Goal: Navigation & Orientation: Find specific page/section

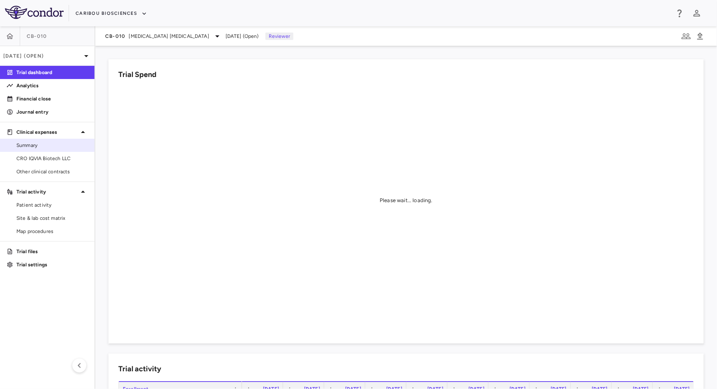
click at [50, 143] on span "Summary" at bounding box center [52, 144] width 72 height 7
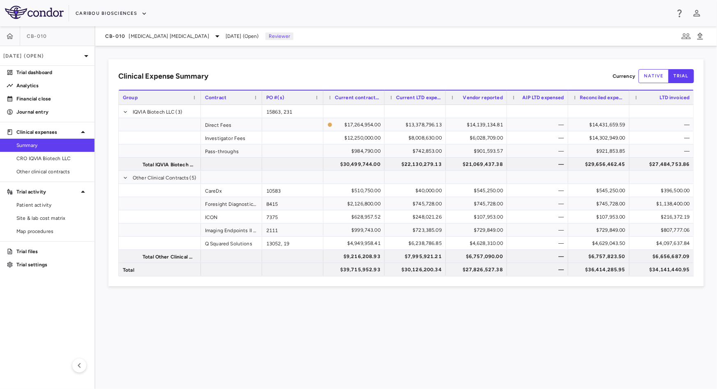
click at [717, 114] on div "Clinical Expense Summary Currency native trial Drag here to set column labels G…" at bounding box center [406, 217] width 622 height 342
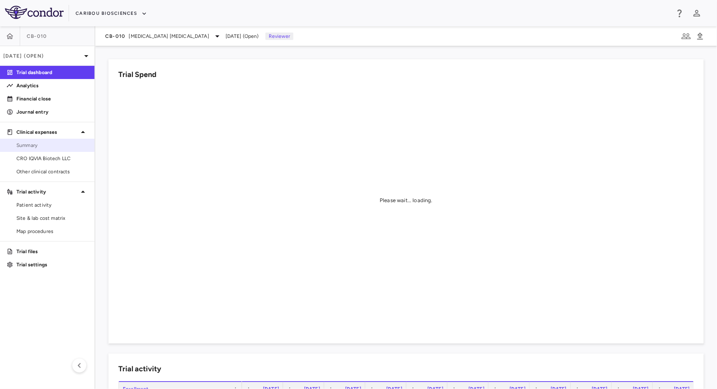
click at [25, 144] on span "Summary" at bounding box center [52, 144] width 72 height 7
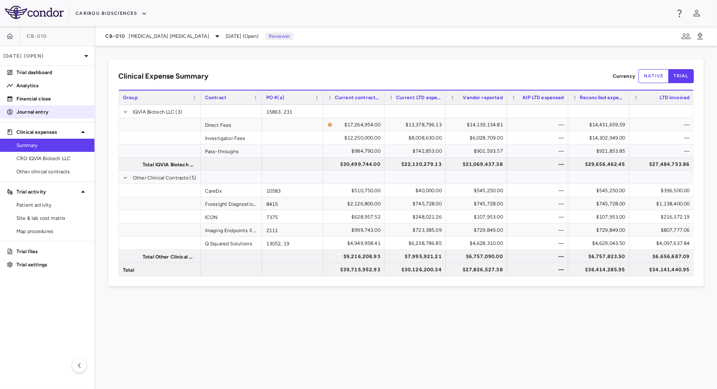
click at [66, 109] on p "Journal entry" at bounding box center [52, 111] width 72 height 7
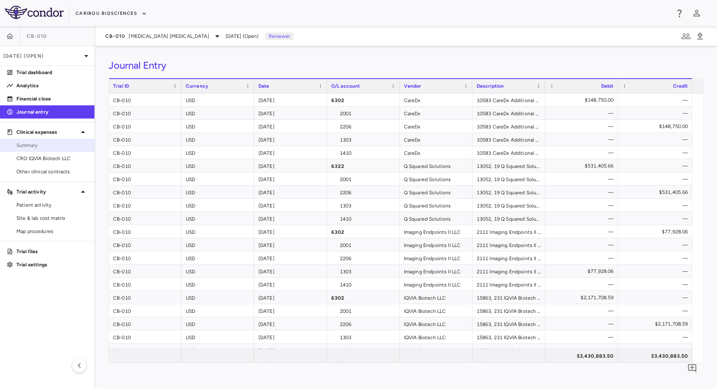
click at [31, 143] on span "Summary" at bounding box center [52, 144] width 72 height 7
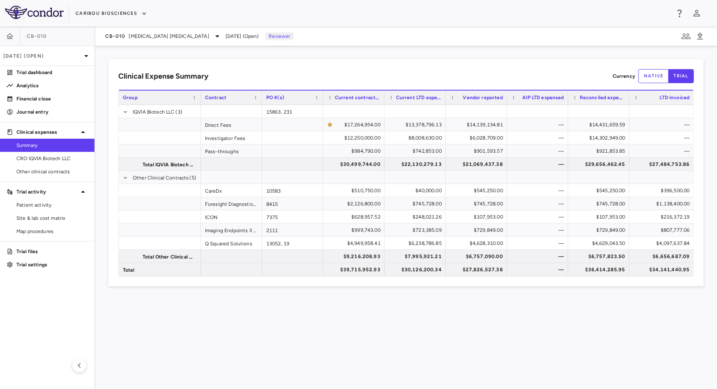
click at [506, 52] on div "Clinical Expense Summary Currency native trial Drag here to set column labels G…" at bounding box center [406, 217] width 622 height 342
click at [24, 108] on p "Journal entry" at bounding box center [52, 111] width 72 height 7
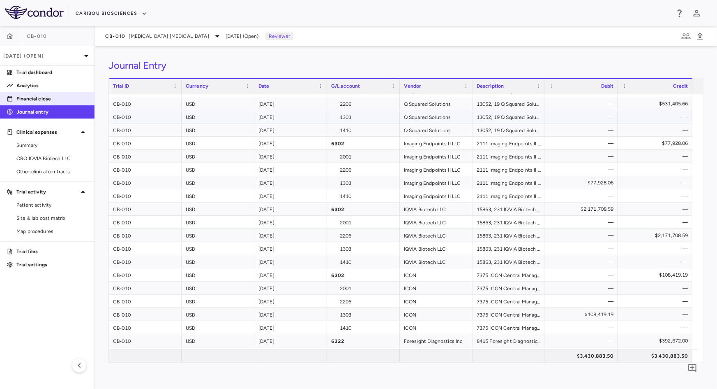
scroll to position [27, 0]
